Goal: Find specific page/section: Find specific page/section

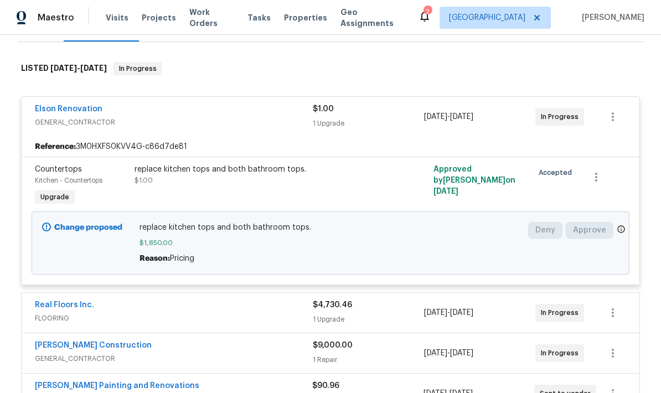
scroll to position [160, 0]
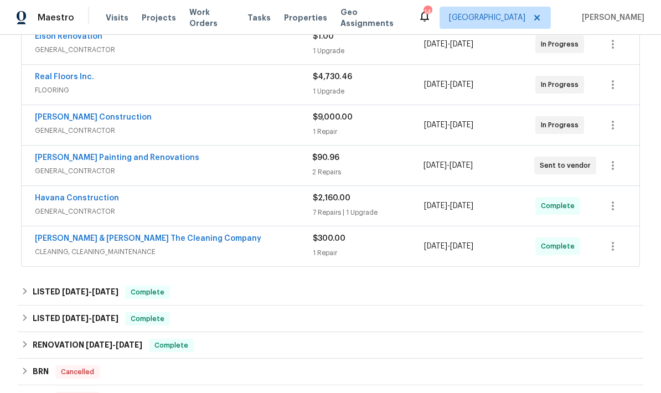
scroll to position [224, 0]
click at [257, 249] on span "CLEANING, CLEANING_MAINTENANCE" at bounding box center [174, 251] width 278 height 11
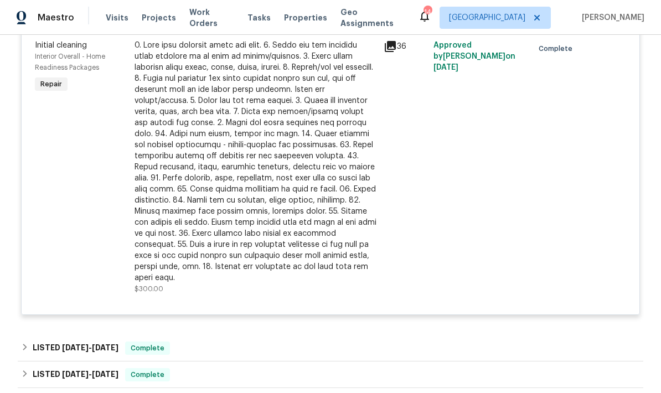
scroll to position [469, 0]
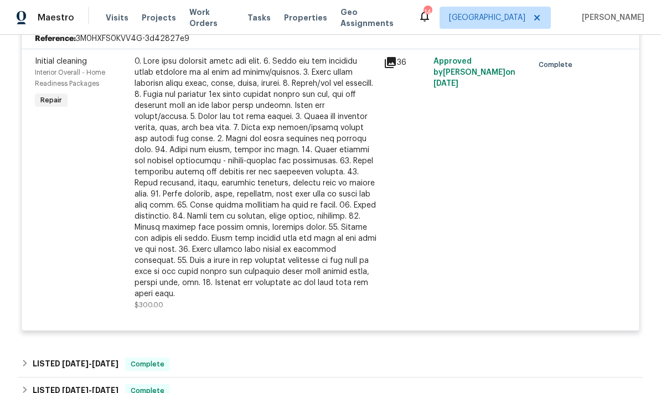
click at [396, 62] on icon at bounding box center [390, 62] width 11 height 11
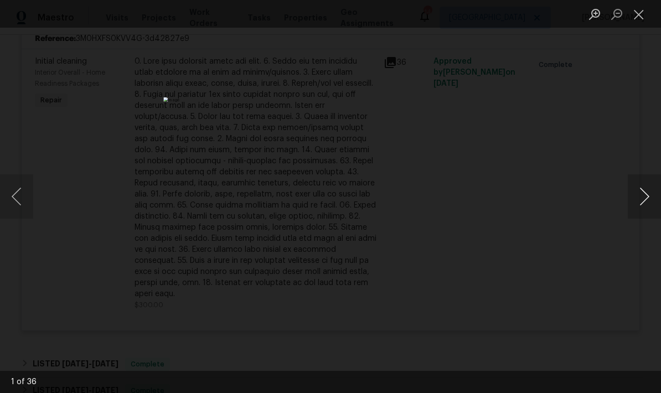
click at [646, 199] on button "Next image" at bounding box center [644, 196] width 33 height 44
click at [643, 199] on button "Next image" at bounding box center [644, 196] width 33 height 44
click at [643, 196] on button "Next image" at bounding box center [644, 196] width 33 height 44
click at [639, 196] on button "Next image" at bounding box center [644, 196] width 33 height 44
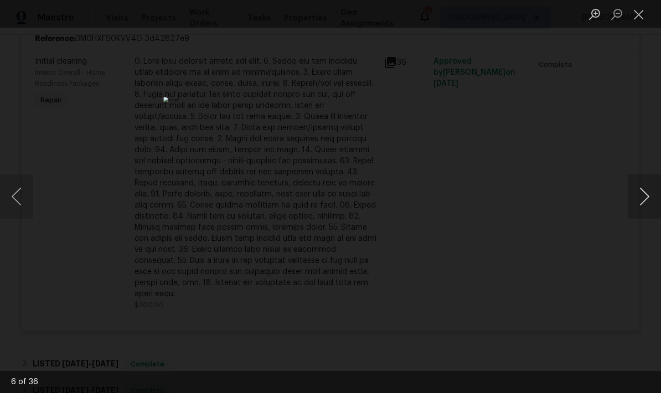
click at [641, 194] on button "Next image" at bounding box center [644, 196] width 33 height 44
click at [641, 193] on button "Next image" at bounding box center [644, 196] width 33 height 44
click at [639, 19] on button "Close lightbox" at bounding box center [639, 13] width 22 height 19
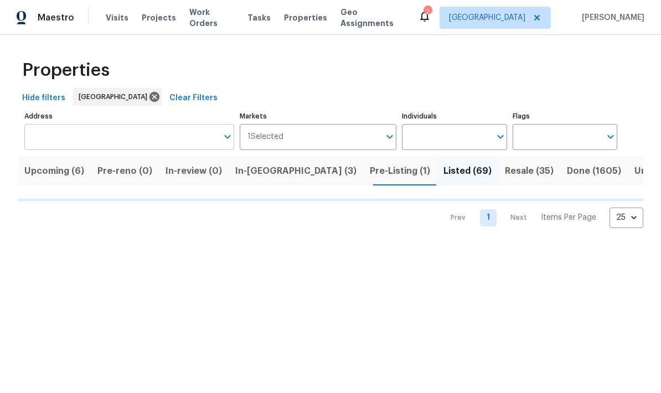
click at [139, 138] on input "Address" at bounding box center [120, 137] width 193 height 26
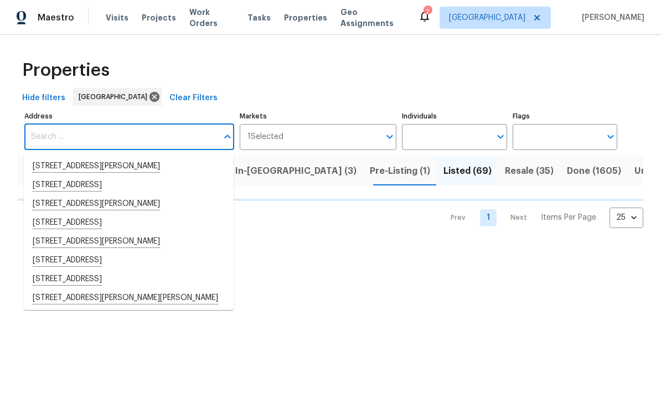
type input "5"
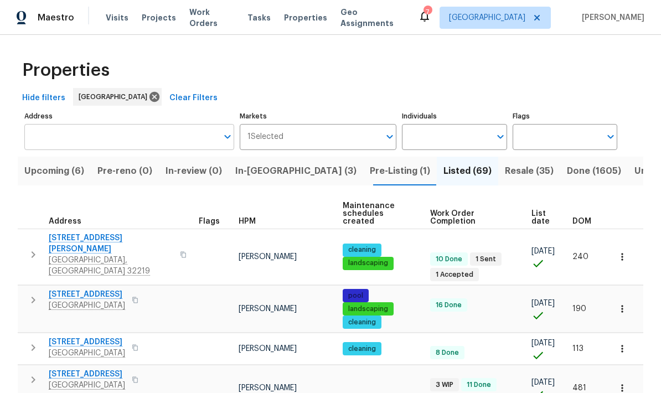
click at [133, 133] on input "Address" at bounding box center [120, 137] width 193 height 26
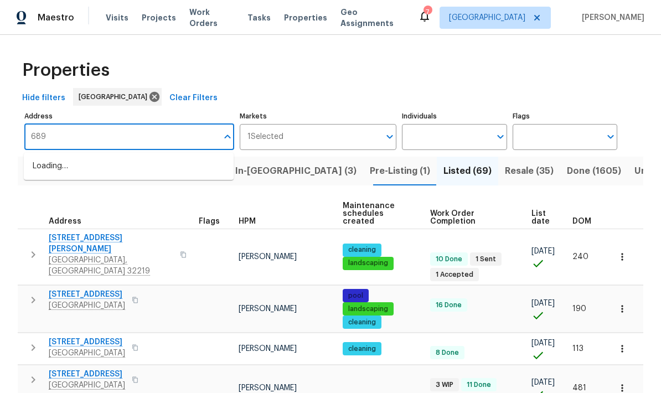
type input "6890"
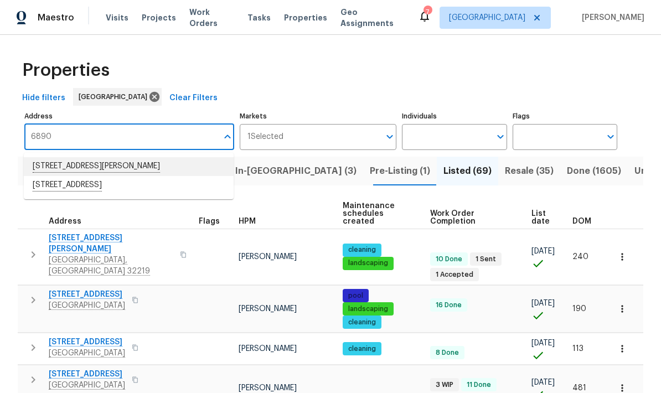
click at [141, 170] on li "6890 Langford St Jacksonville FL 32219" at bounding box center [129, 166] width 210 height 19
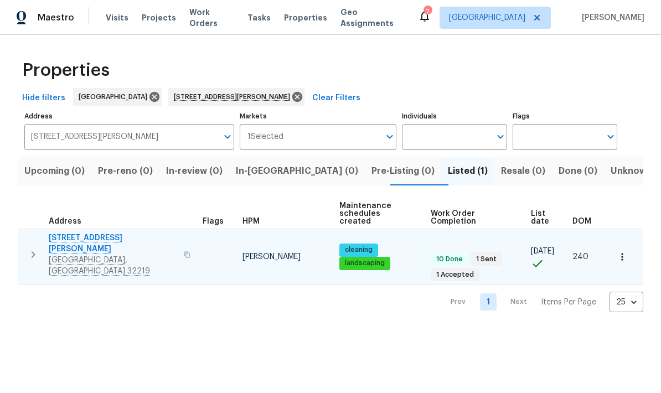
click at [102, 235] on span "6890 Langford St" at bounding box center [113, 244] width 129 height 22
click at [32, 248] on icon "button" at bounding box center [33, 254] width 13 height 13
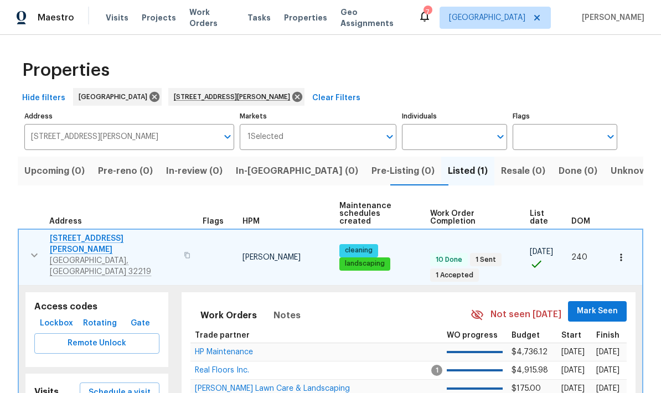
click at [61, 317] on span "Lockbox" at bounding box center [56, 324] width 33 height 14
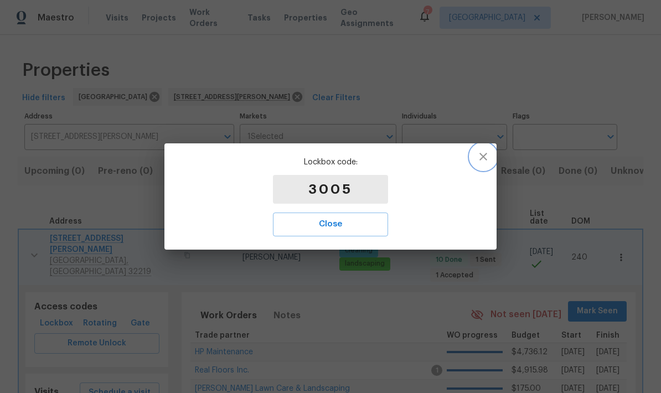
click at [488, 156] on icon "button" at bounding box center [483, 156] width 13 height 13
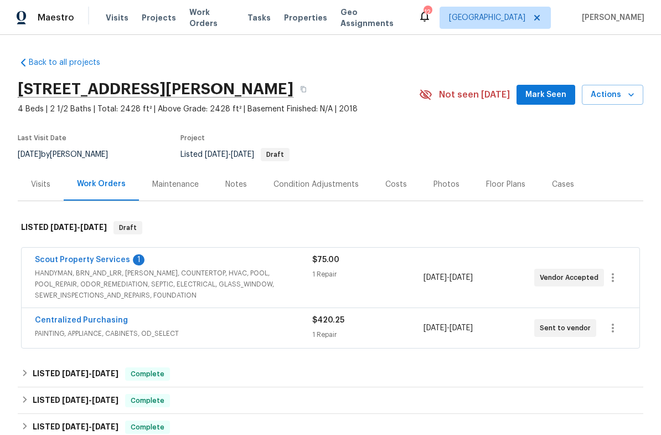
click at [266, 333] on span "PAINTING, APPLIANCE, CABINETS, OD_SELECT" at bounding box center [174, 333] width 278 height 11
